Goal: Task Accomplishment & Management: Use online tool/utility

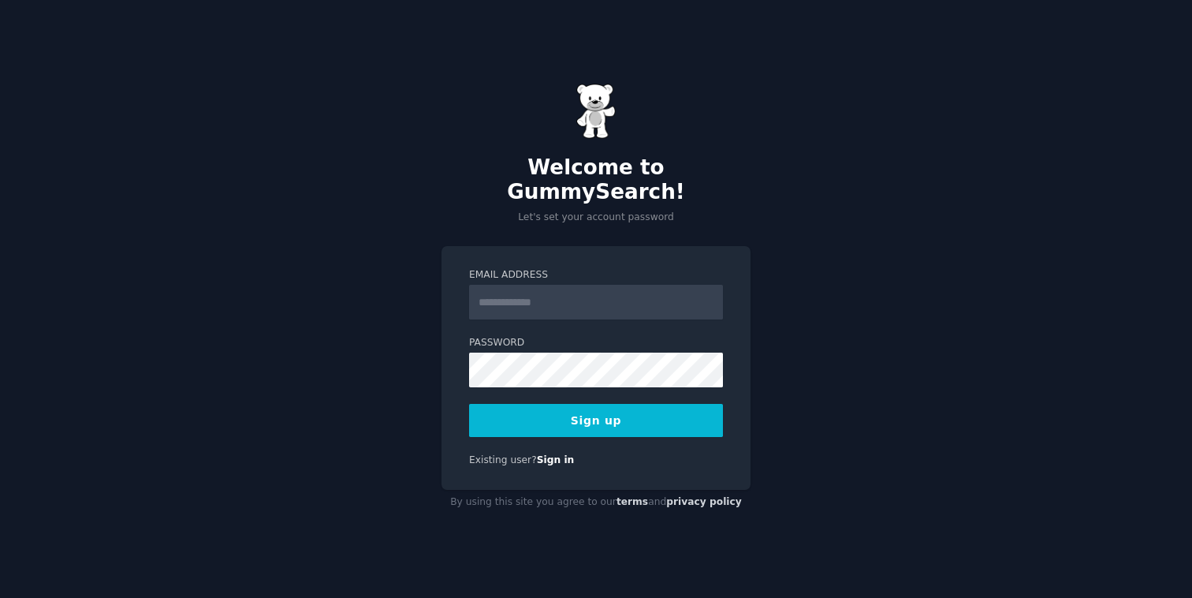
type input "*"
type input "**********"
click at [780, 354] on div "**********" at bounding box center [596, 299] width 1192 height 598
click at [602, 407] on button "Sign up" at bounding box center [596, 420] width 254 height 33
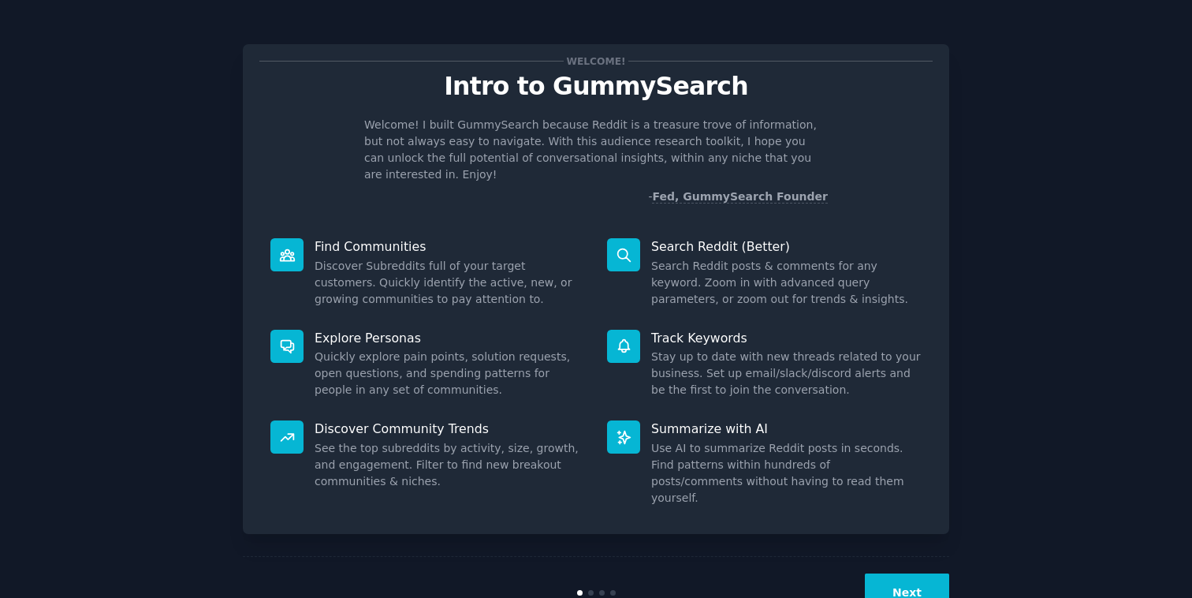
click at [893, 573] on button "Next" at bounding box center [907, 592] width 84 height 39
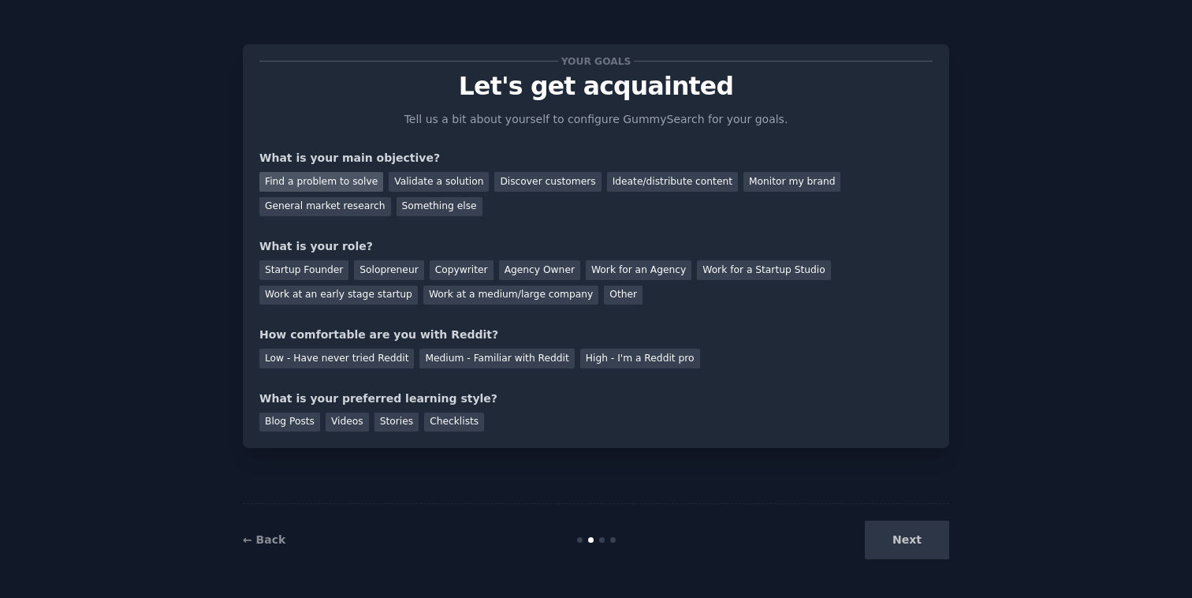
click at [362, 178] on div "Find a problem to solve" at bounding box center [321, 182] width 124 height 20
click at [475, 300] on div "Work at a medium/large company" at bounding box center [510, 295] width 175 height 20
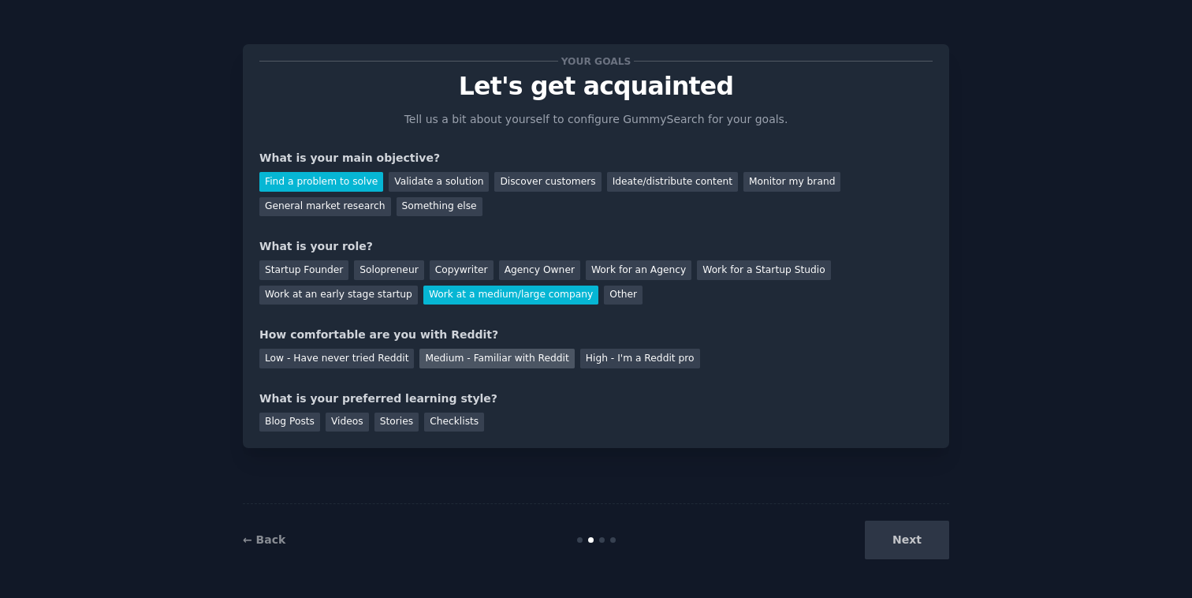
click at [515, 361] on div "Medium - Familiar with Reddit" at bounding box center [496, 358] width 155 height 20
click at [312, 422] on div "Blog Posts" at bounding box center [289, 422] width 61 height 20
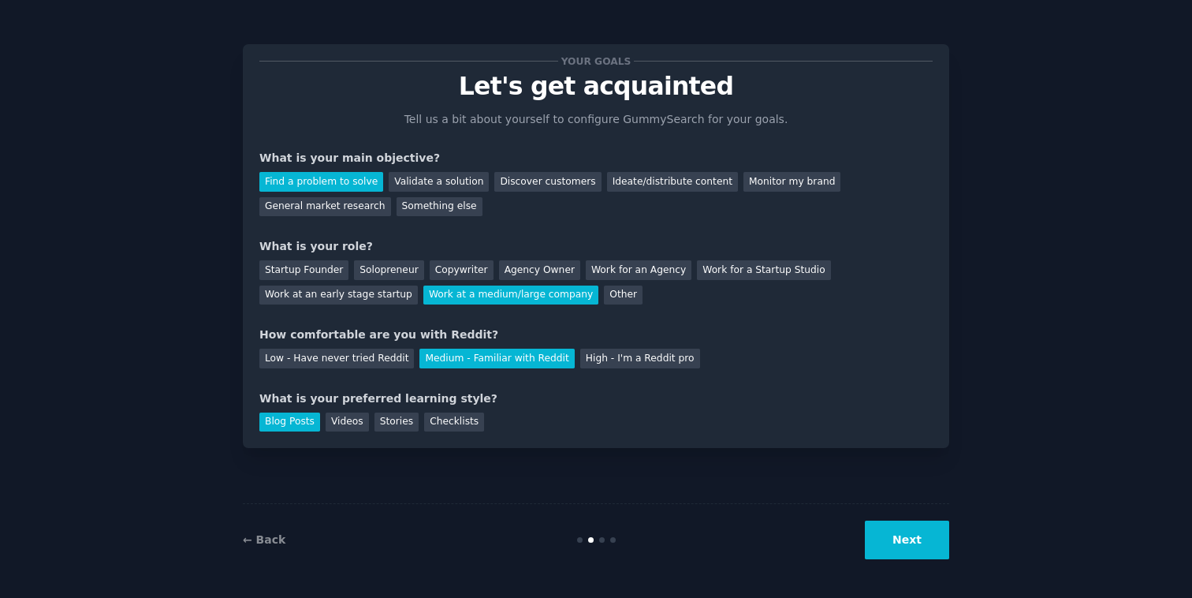
click at [897, 537] on button "Next" at bounding box center [907, 539] width 84 height 39
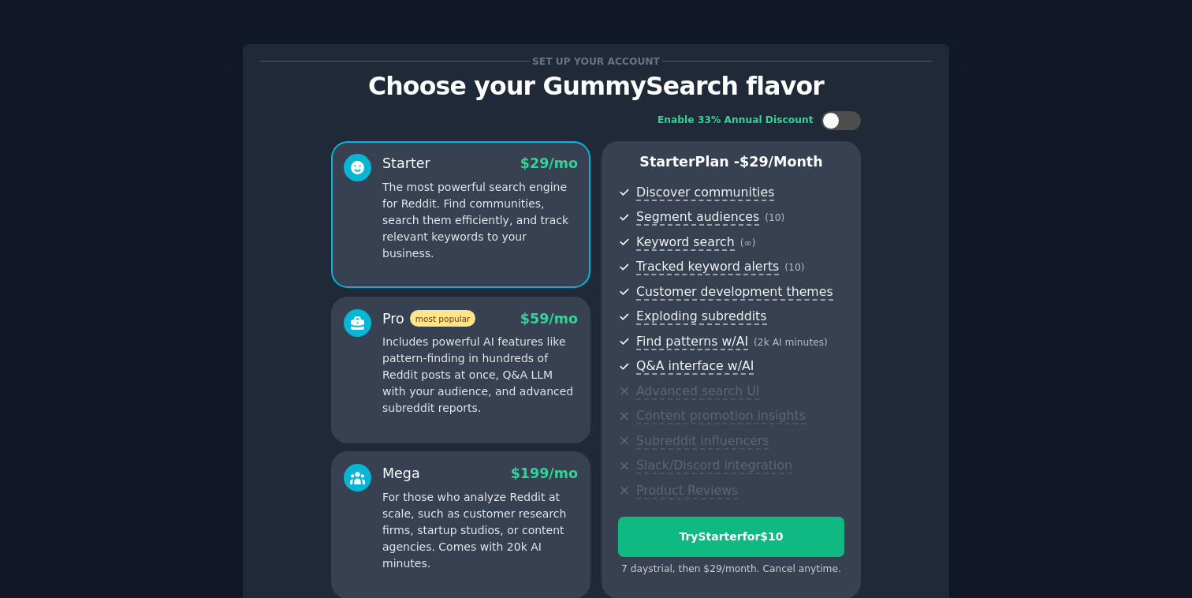
scroll to position [150, 0]
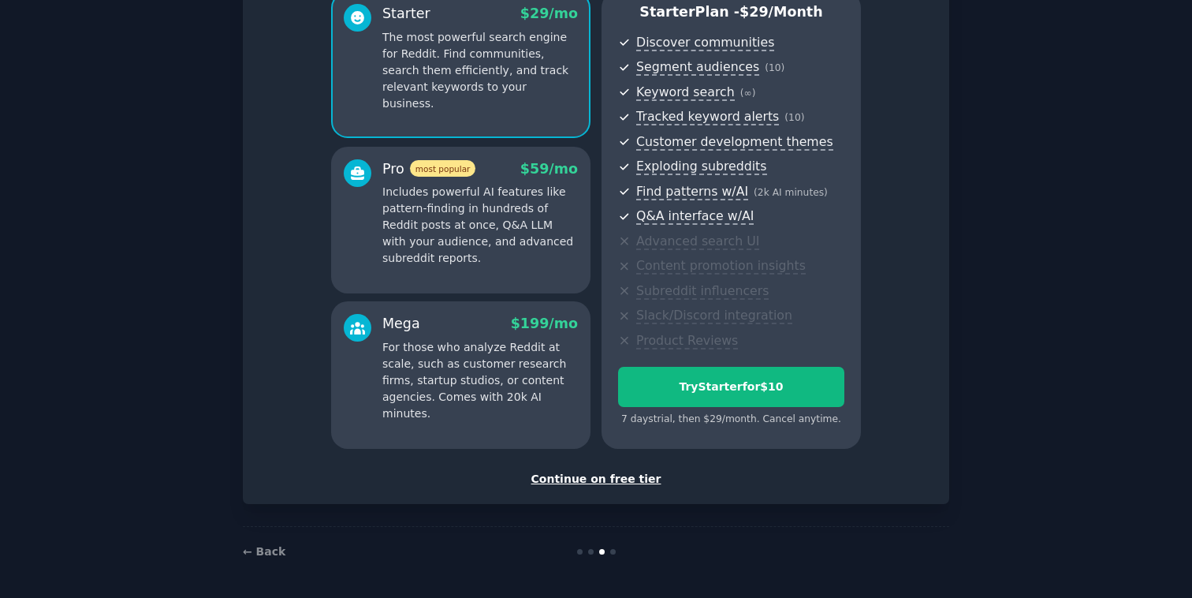
click at [603, 479] on div "Continue on free tier" at bounding box center [595, 479] width 673 height 17
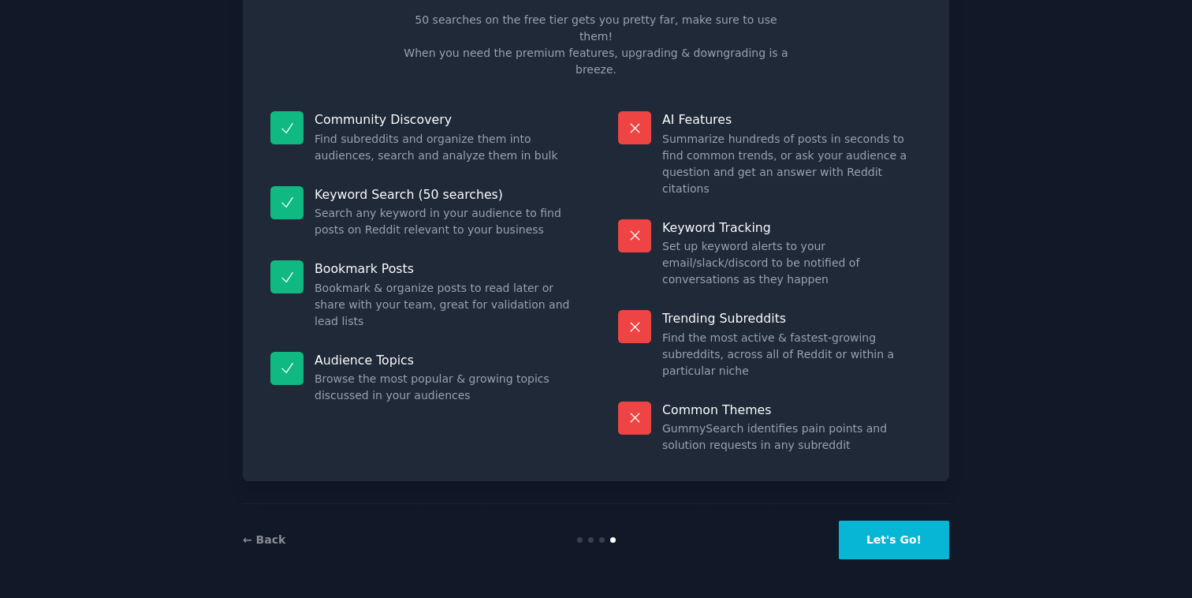
scroll to position [17, 0]
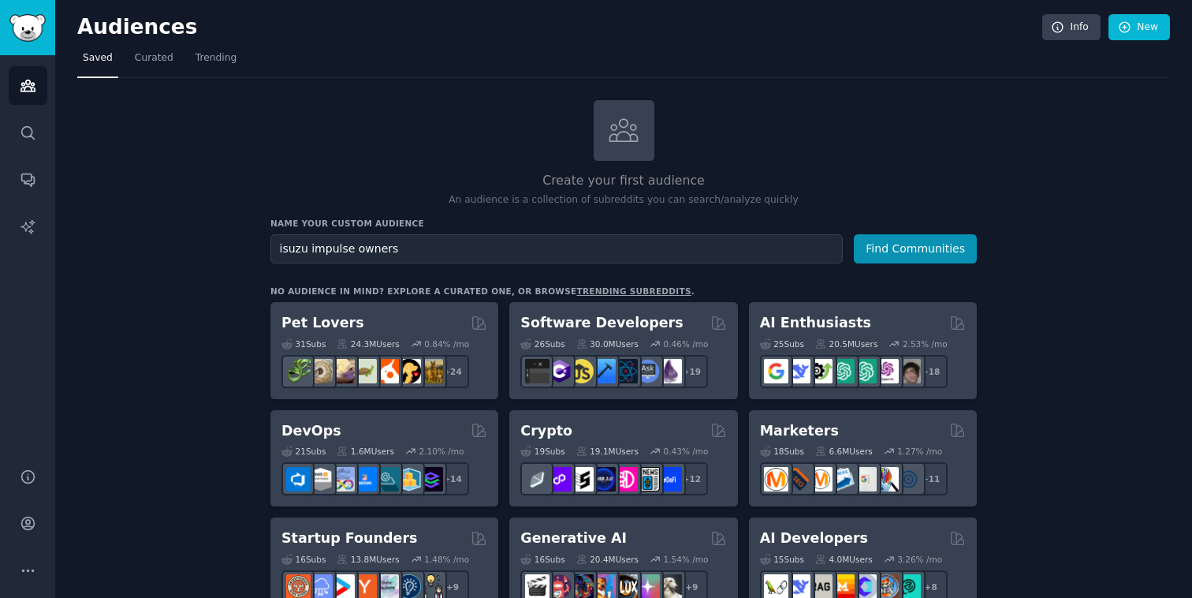
type input "isuzu impulse owners"
click at [854, 234] on button "Find Communities" at bounding box center [915, 248] width 123 height 29
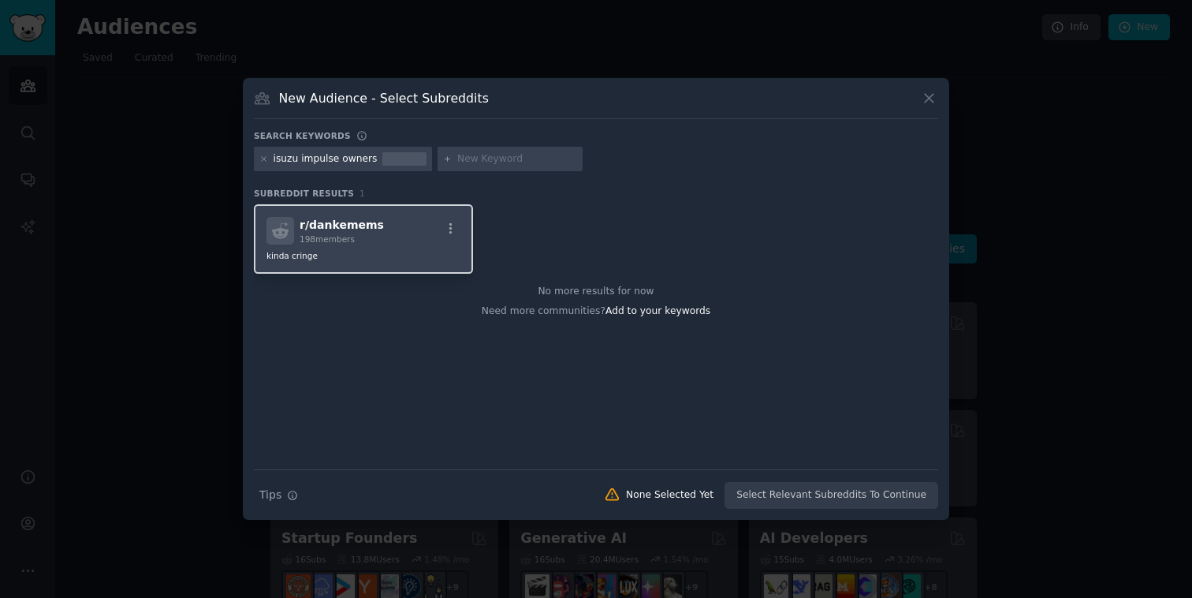
click at [326, 225] on span "r/ dankemems" at bounding box center [342, 224] width 84 height 13
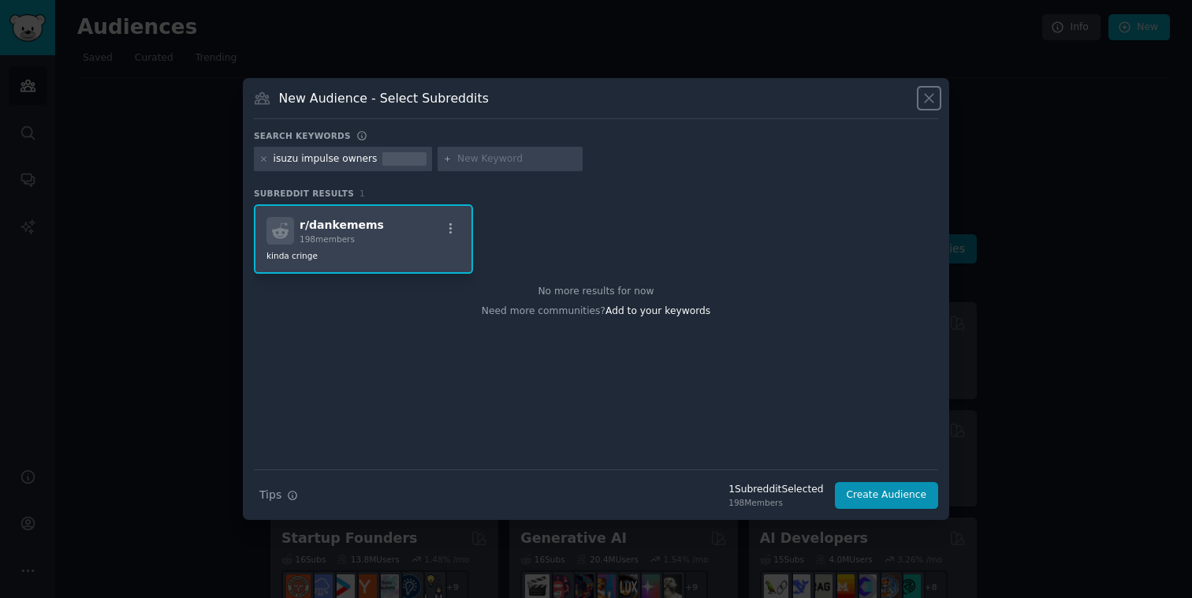
click at [930, 99] on icon at bounding box center [929, 98] width 9 height 9
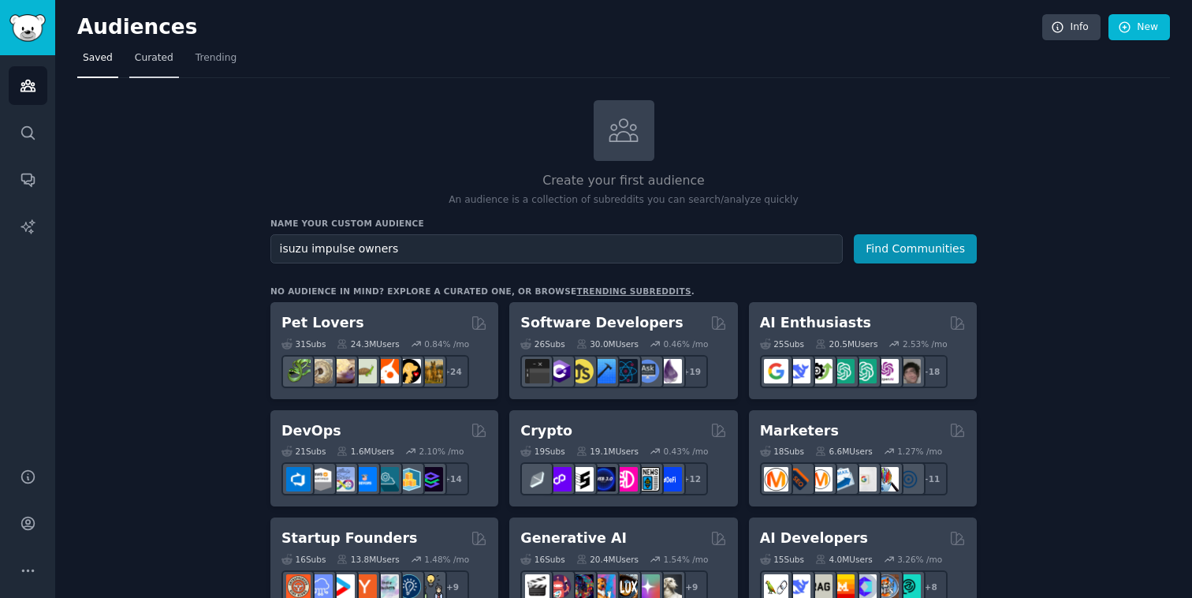
click at [136, 61] on span "Curated" at bounding box center [154, 58] width 39 height 14
